Goal: Task Accomplishment & Management: Complete application form

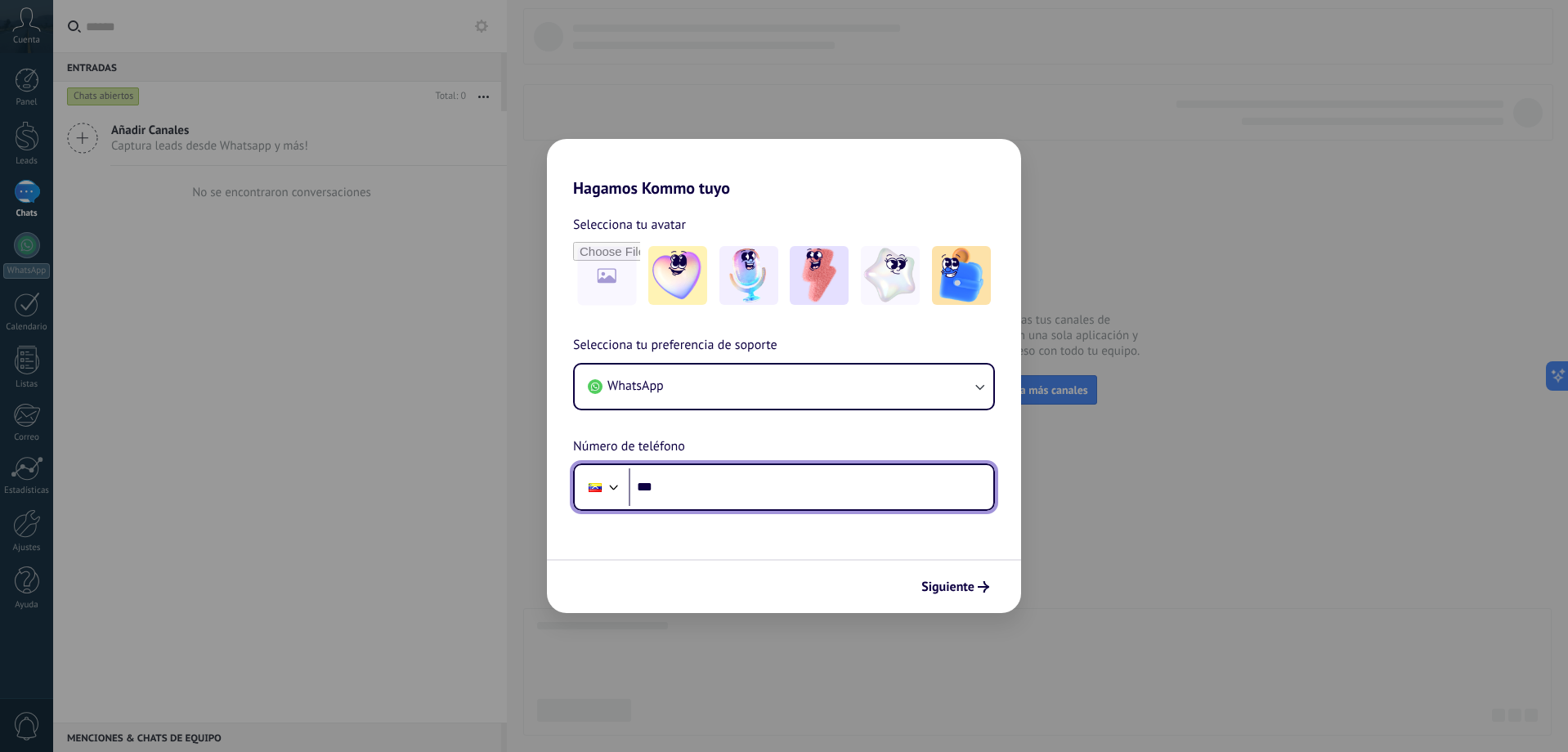
click at [748, 492] on input "***" at bounding box center [811, 487] width 365 height 37
type input "**********"
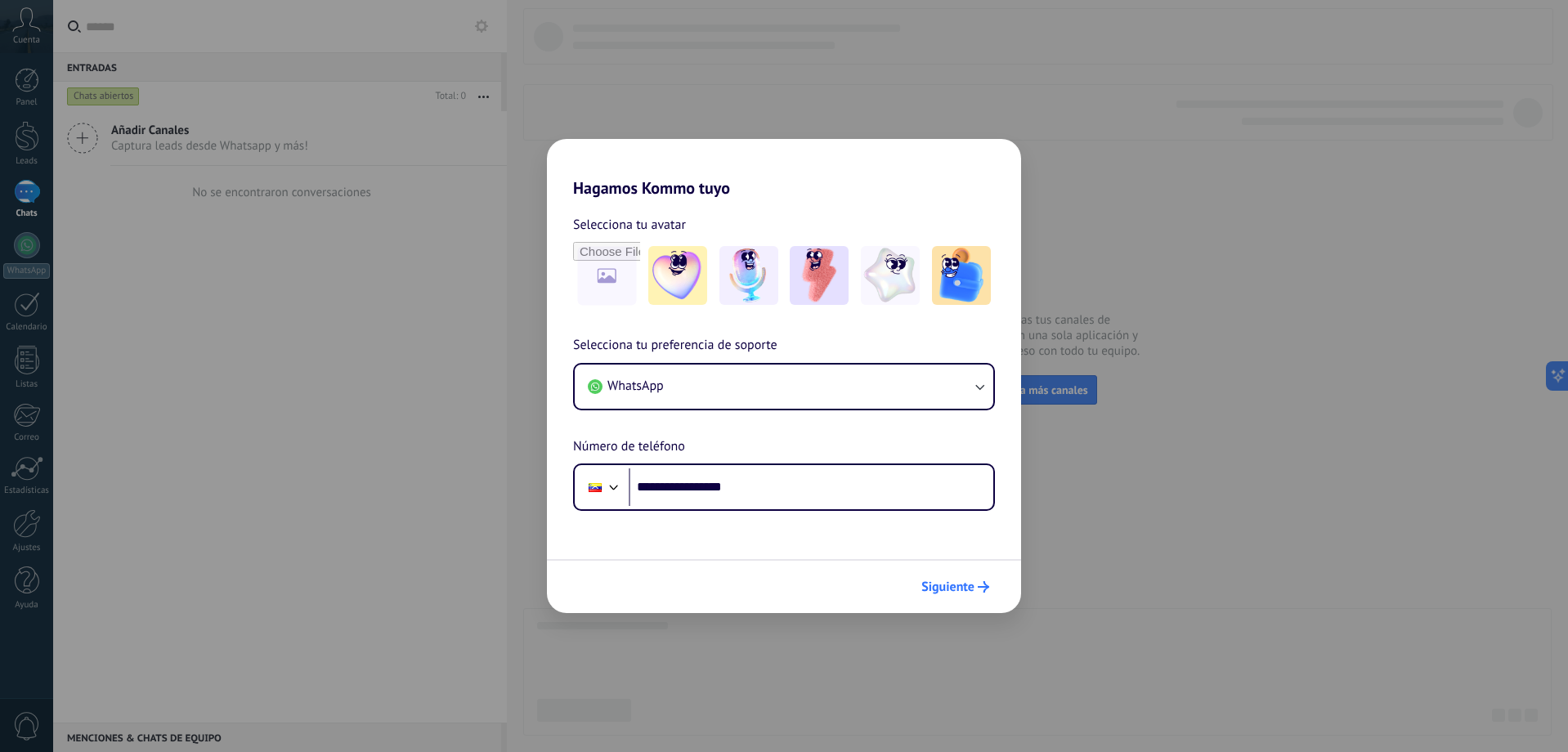
click at [965, 588] on span "Siguiente" at bounding box center [948, 587] width 54 height 12
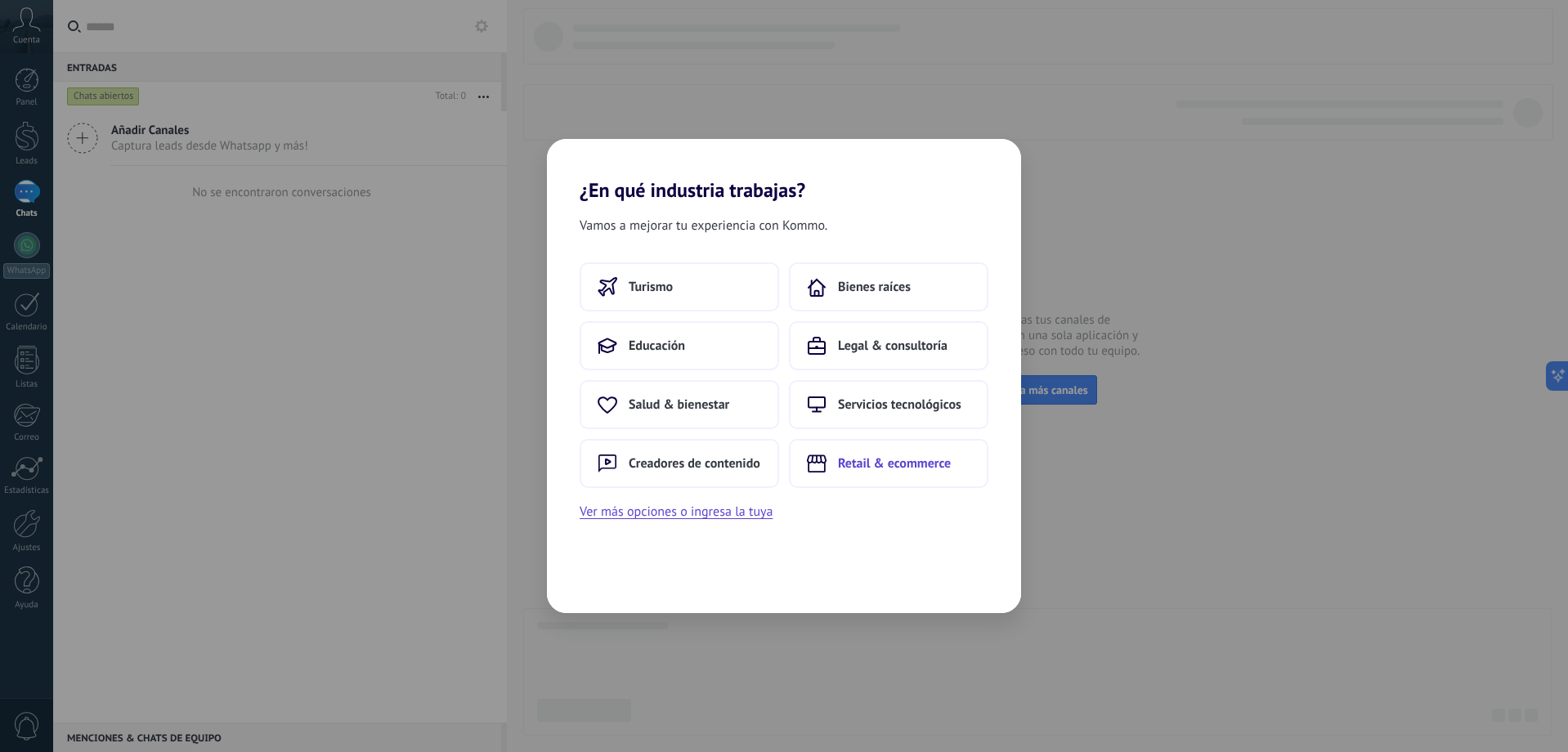
click at [920, 463] on span "Retail & ecommerce" at bounding box center [894, 464] width 112 height 16
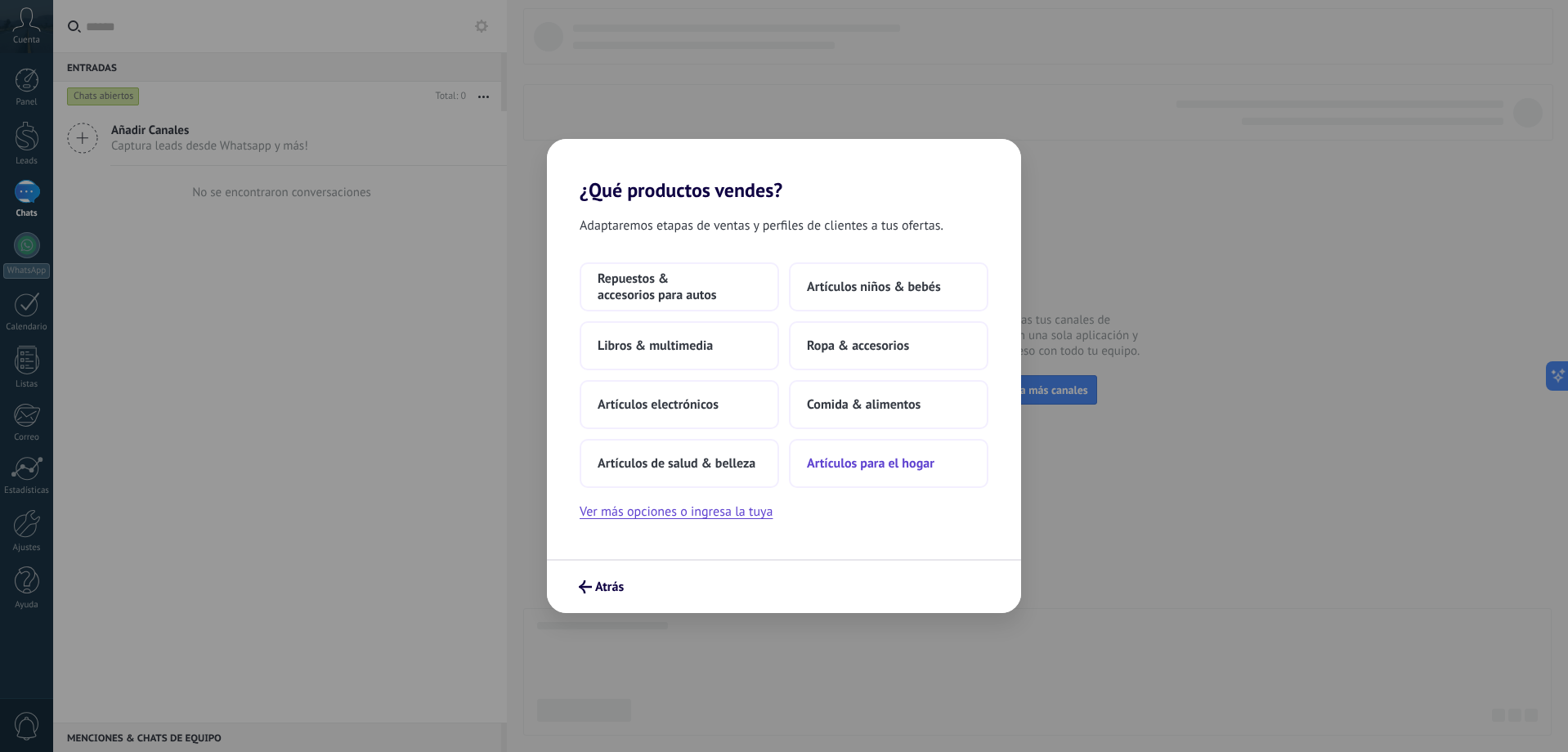
click at [861, 468] on span "Artículos para el hogar" at bounding box center [871, 464] width 128 height 16
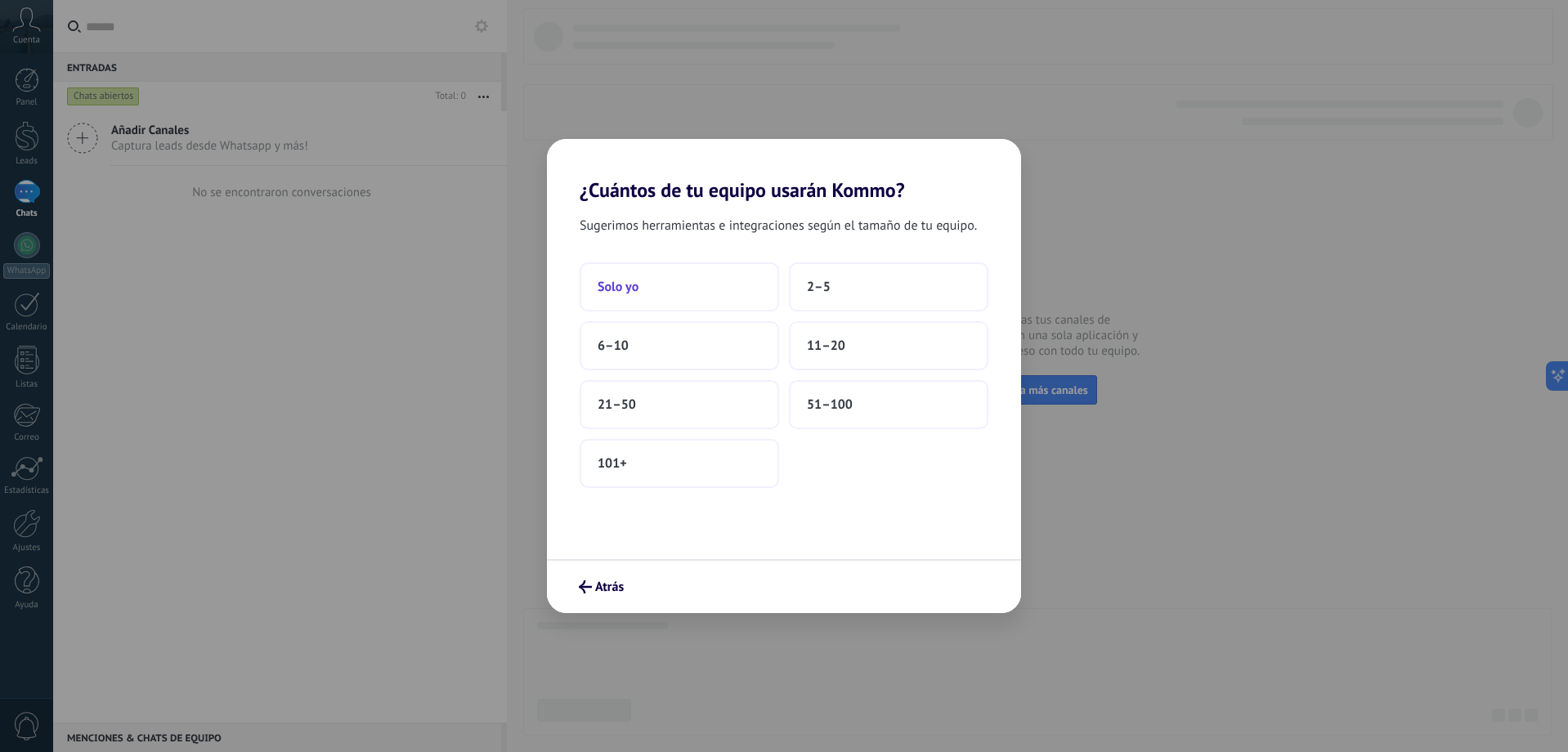
click at [670, 293] on button "Solo yo" at bounding box center [680, 286] width 200 height 49
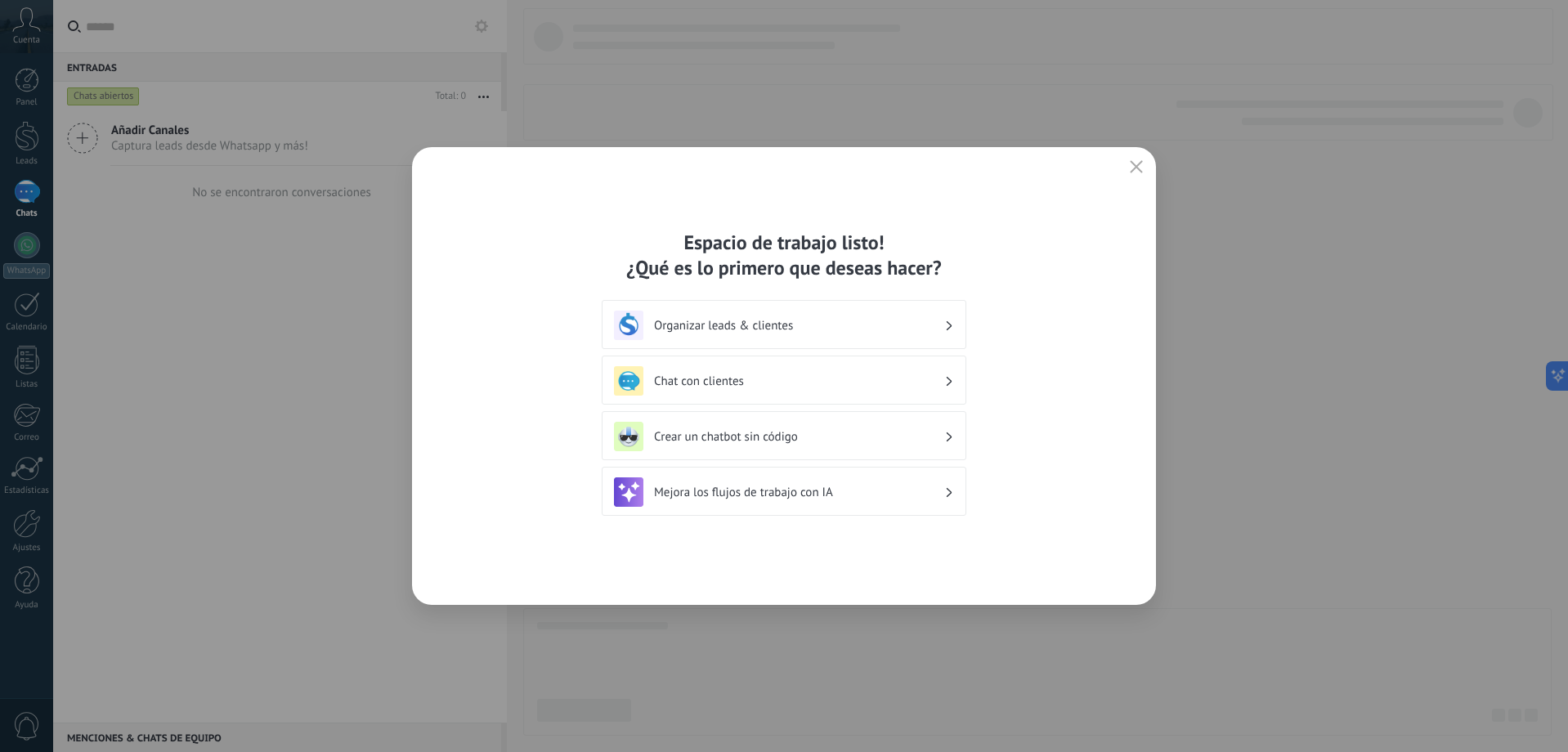
click at [857, 332] on h3 "Organizar leads & clientes" at bounding box center [798, 326] width 290 height 15
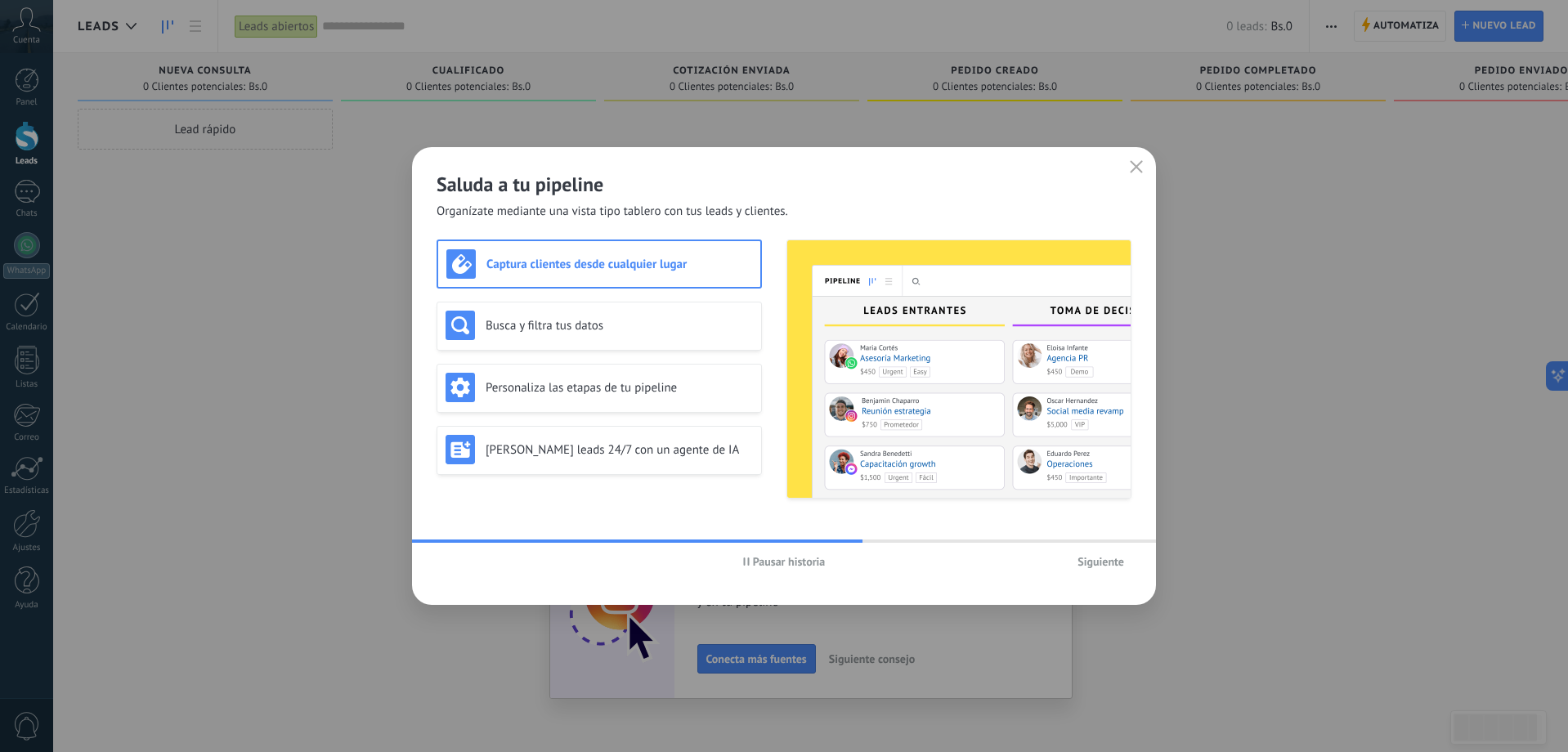
click at [765, 556] on span "Pausar historia" at bounding box center [789, 561] width 73 height 12
click at [1099, 558] on span "Siguiente" at bounding box center [1101, 561] width 46 height 12
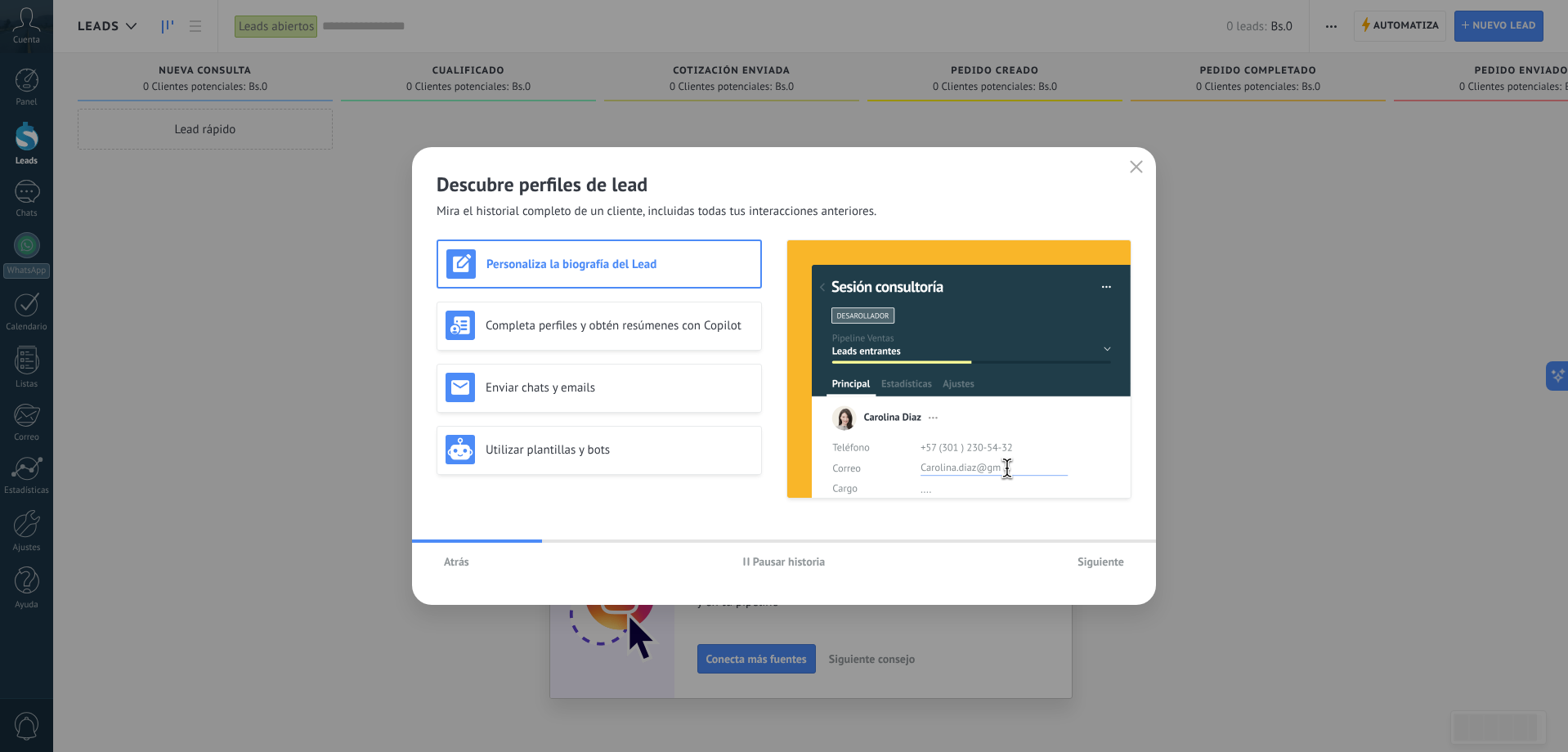
click at [1094, 558] on span "Siguiente" at bounding box center [1101, 561] width 46 height 12
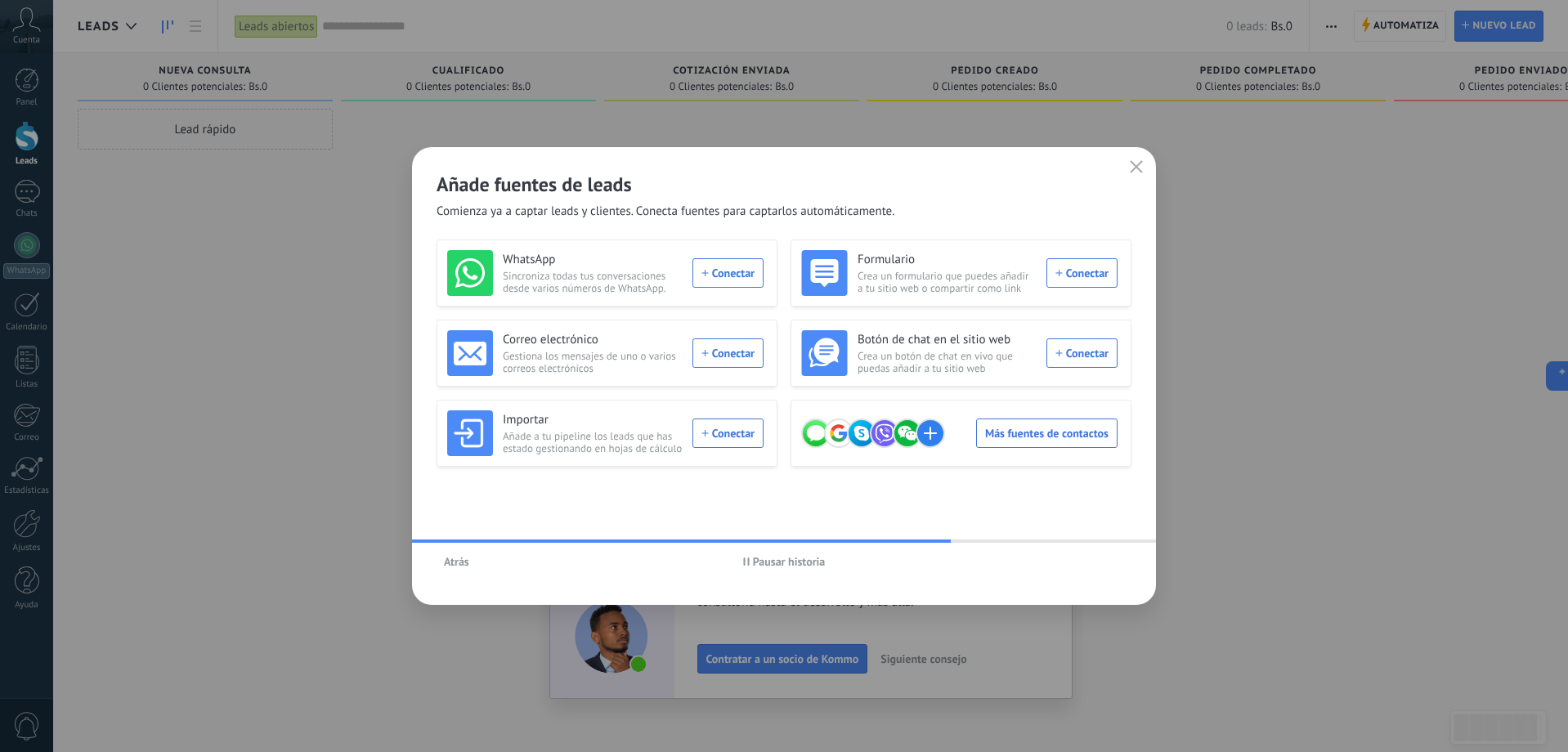
click at [1135, 165] on icon "button" at bounding box center [1136, 167] width 13 height 13
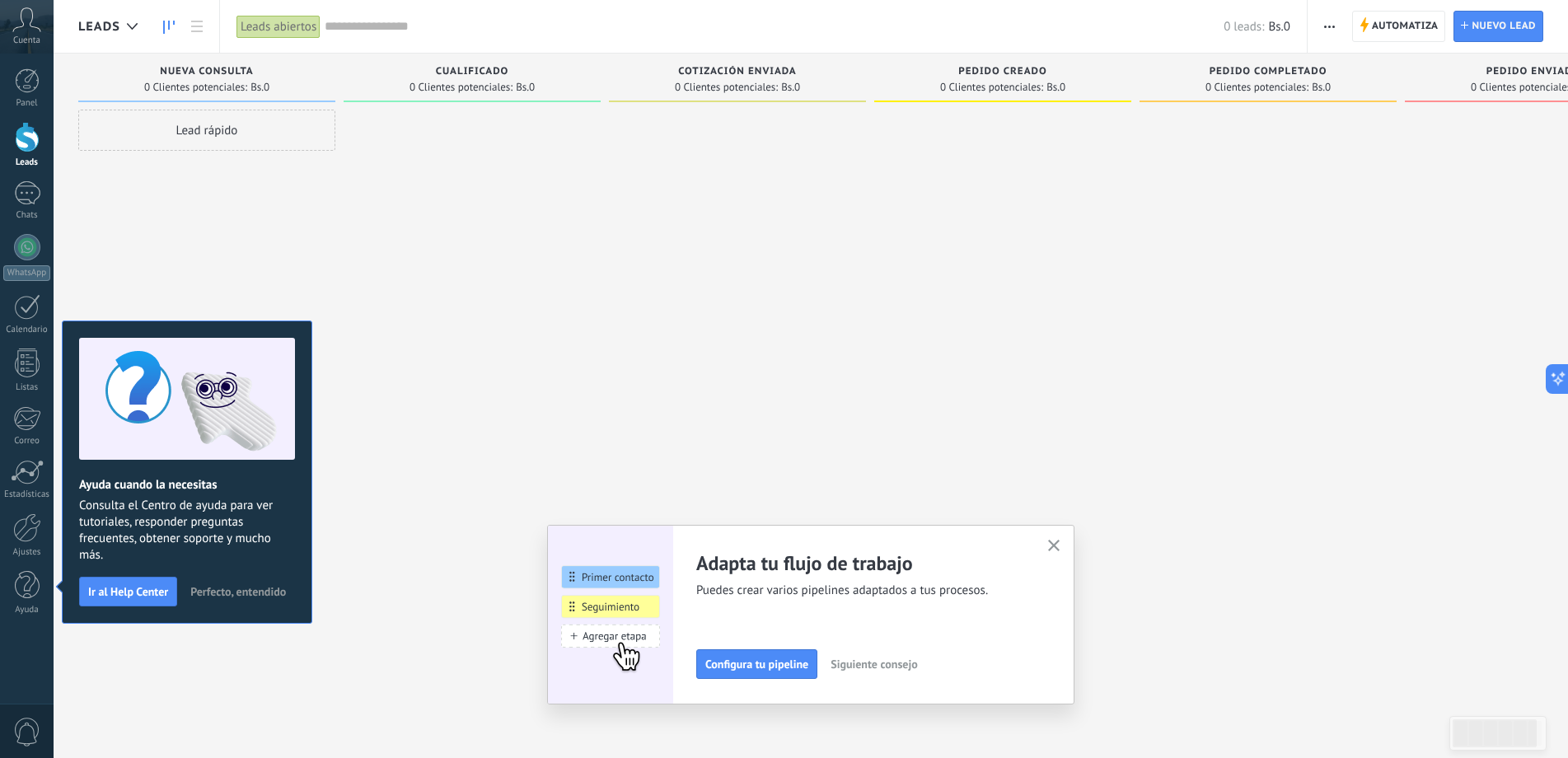
click at [1065, 539] on button "button" at bounding box center [1054, 547] width 21 height 22
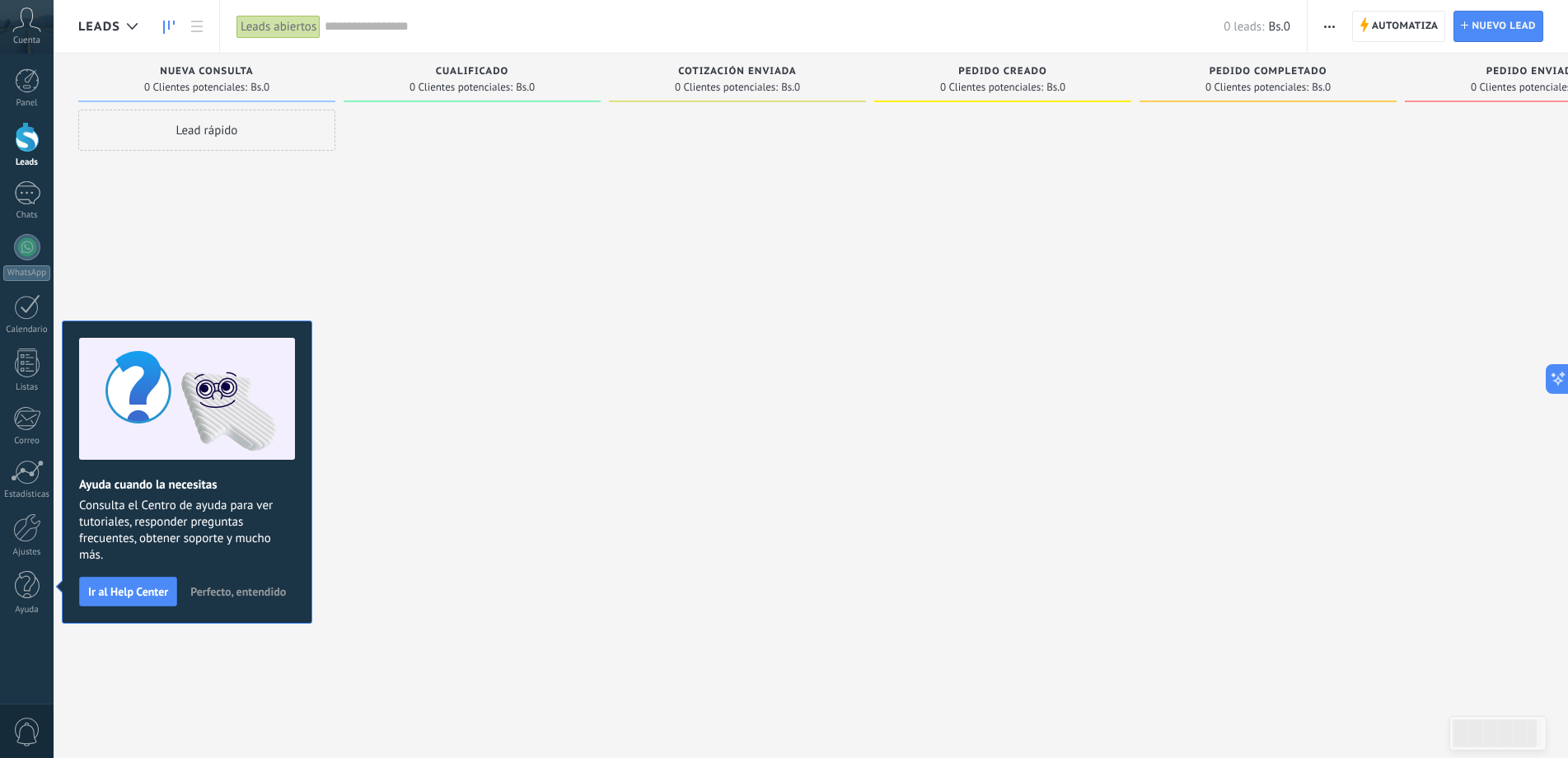
click at [219, 251] on div "Lead rápido" at bounding box center [207, 381] width 257 height 543
click at [251, 586] on span "Perfecto, entendido" at bounding box center [238, 592] width 95 height 12
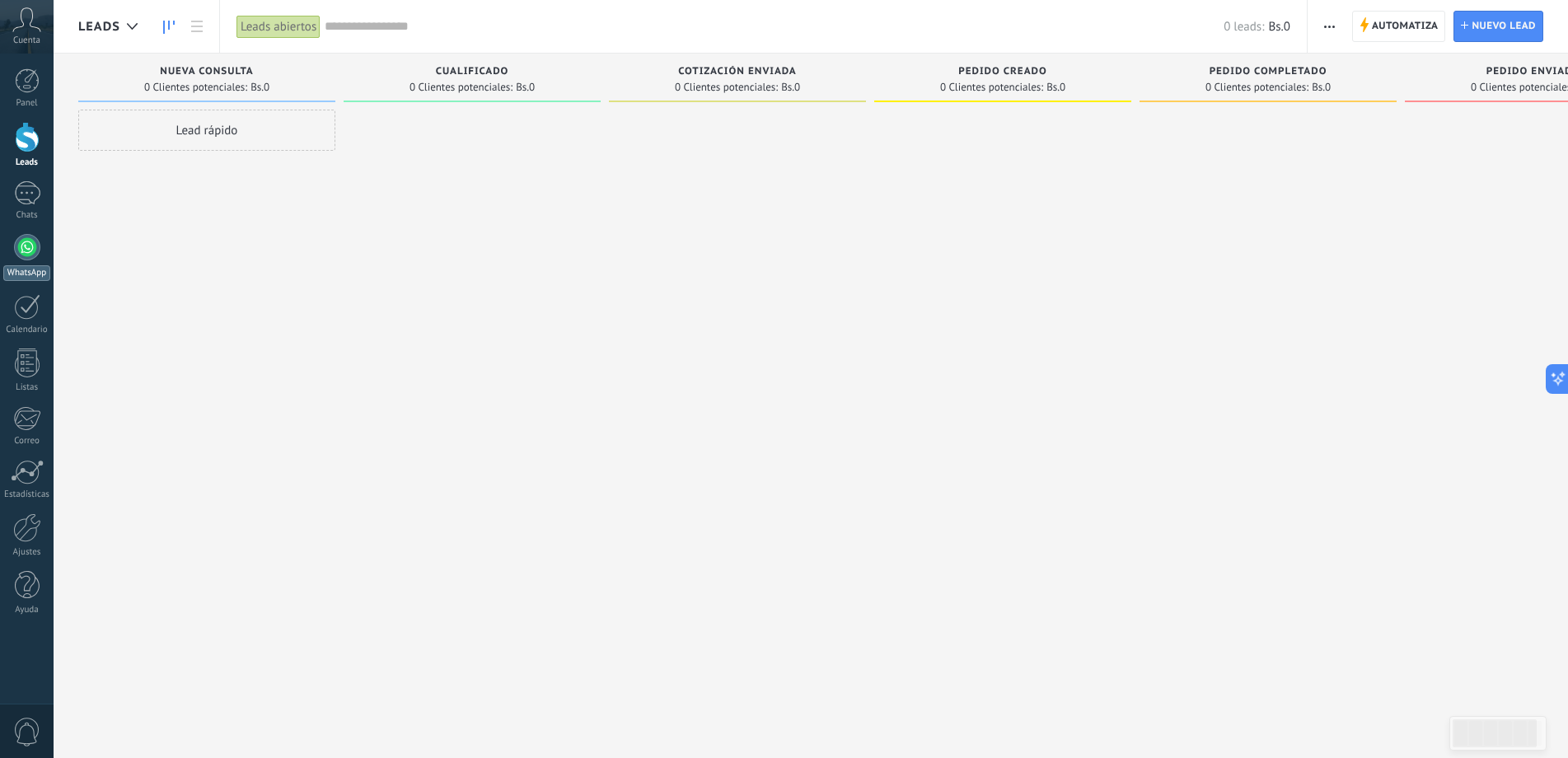
click at [29, 257] on div at bounding box center [27, 246] width 26 height 26
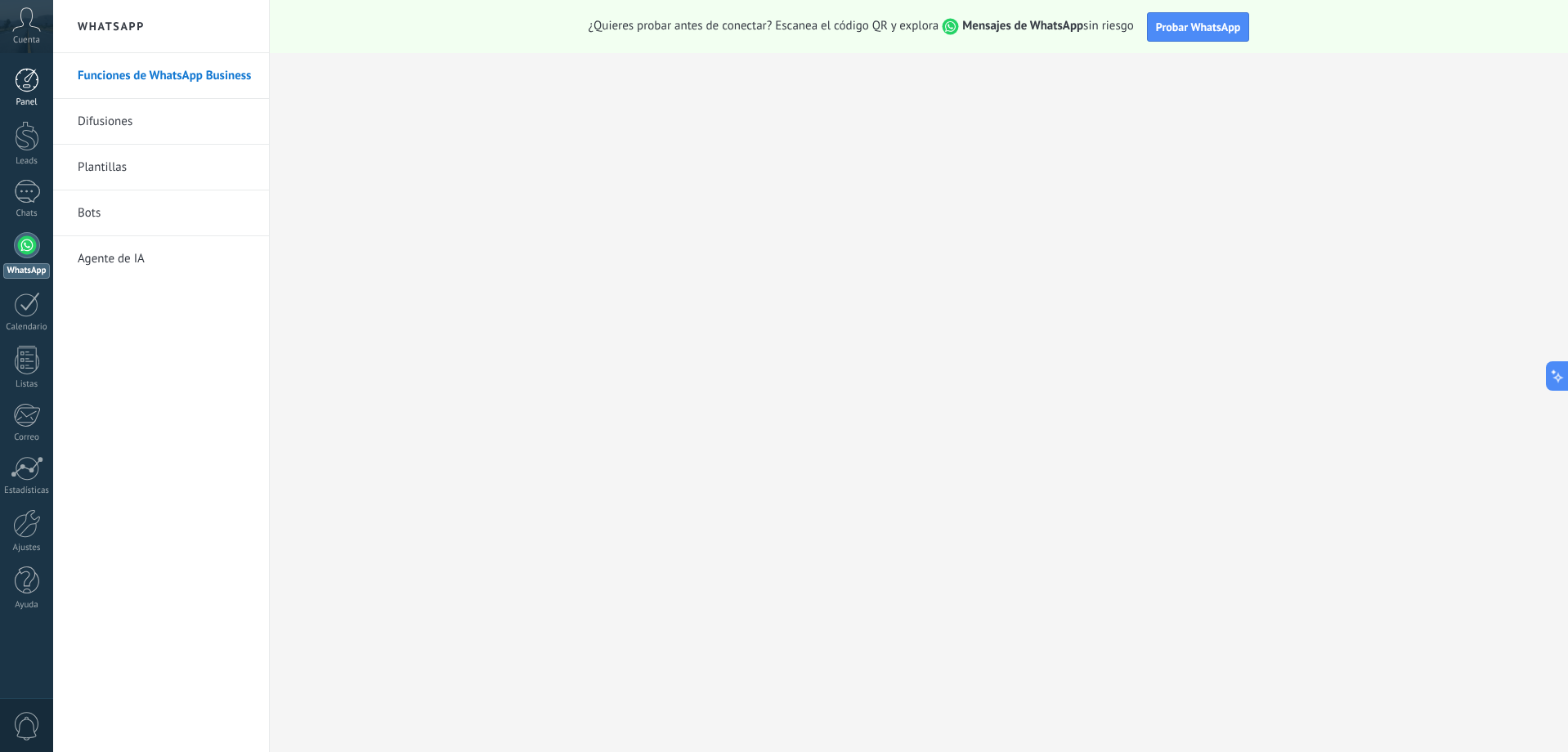
click at [33, 83] on div at bounding box center [26, 79] width 24 height 24
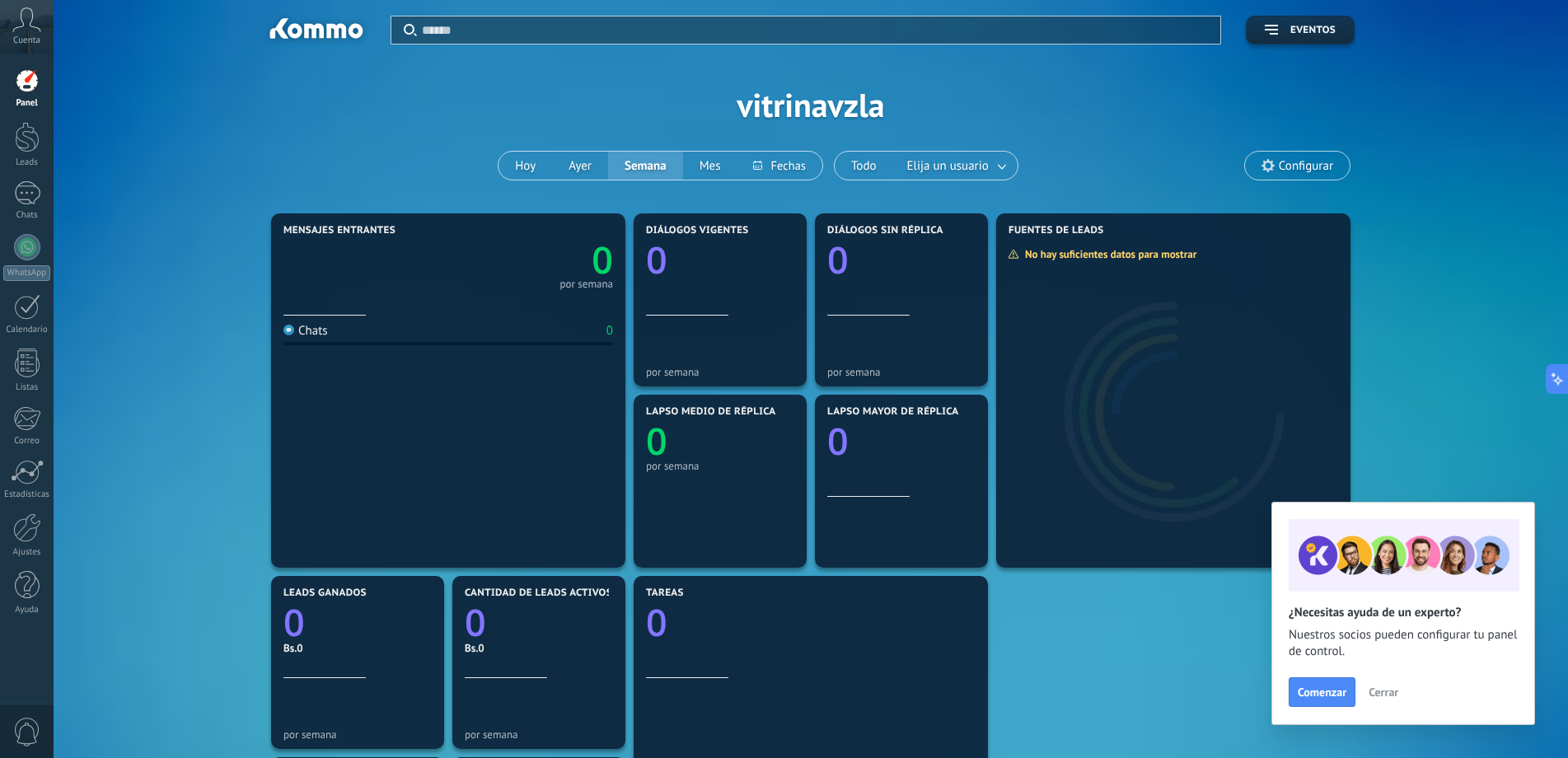
click at [1387, 687] on span "Cerrar" at bounding box center [1383, 692] width 30 height 12
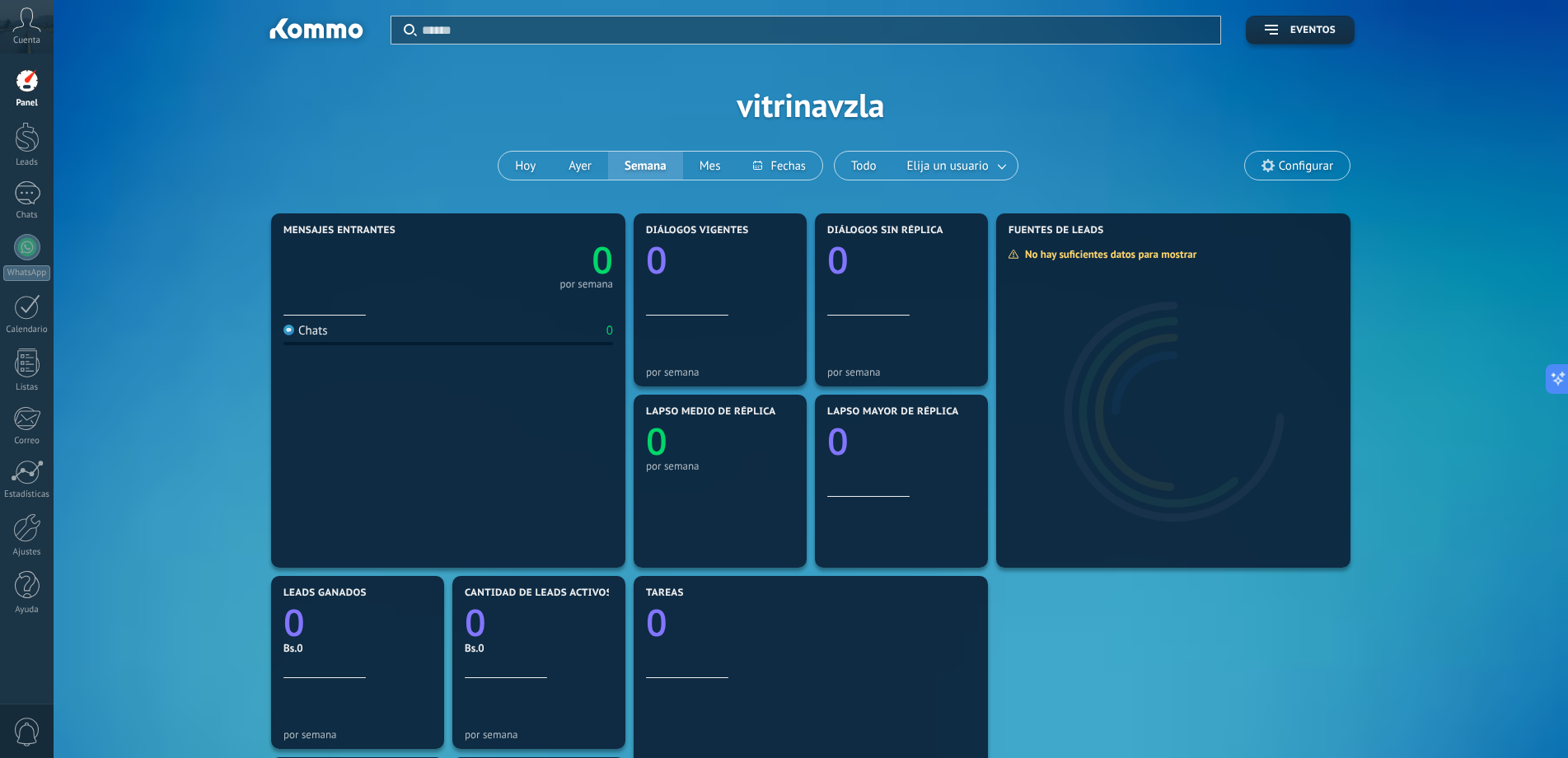
click at [22, 26] on use at bounding box center [27, 19] width 28 height 24
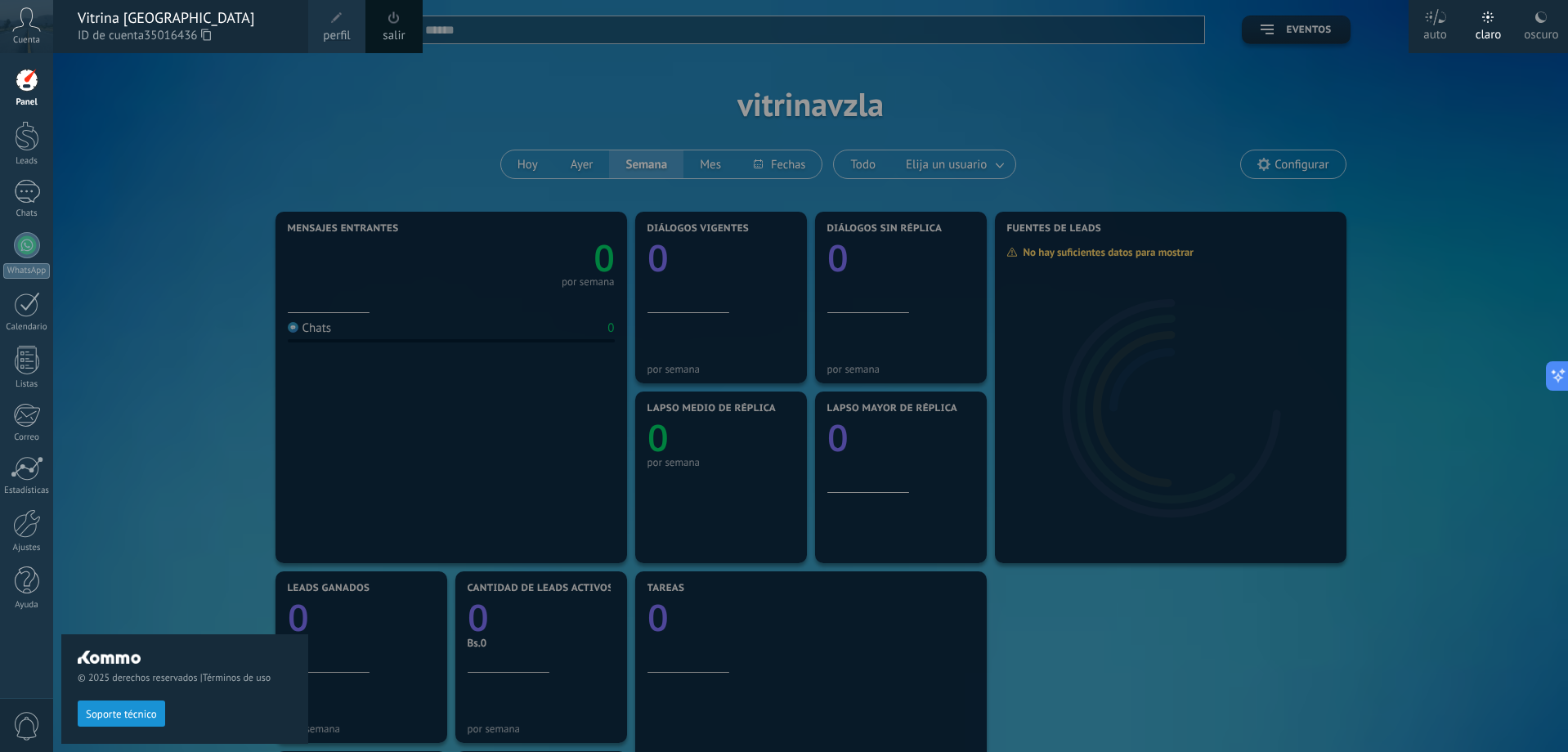
click at [256, 104] on div "© 2025 derechos reservados | Términos de uso Soporte técnico" at bounding box center [185, 403] width 247 height 699
click at [35, 85] on div at bounding box center [26, 79] width 24 height 24
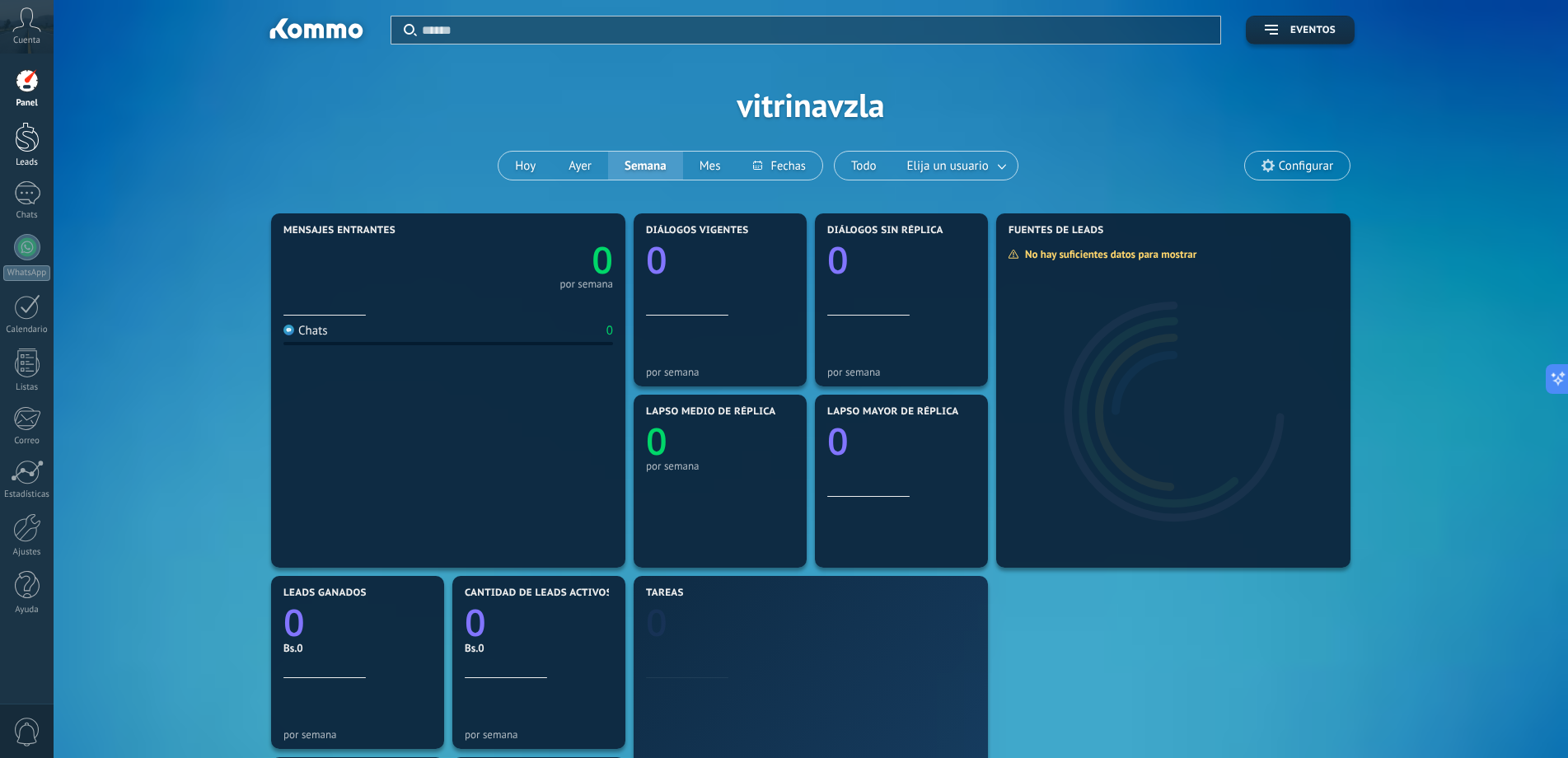
click at [28, 136] on div at bounding box center [26, 138] width 24 height 31
